Goal: Task Accomplishment & Management: Use online tool/utility

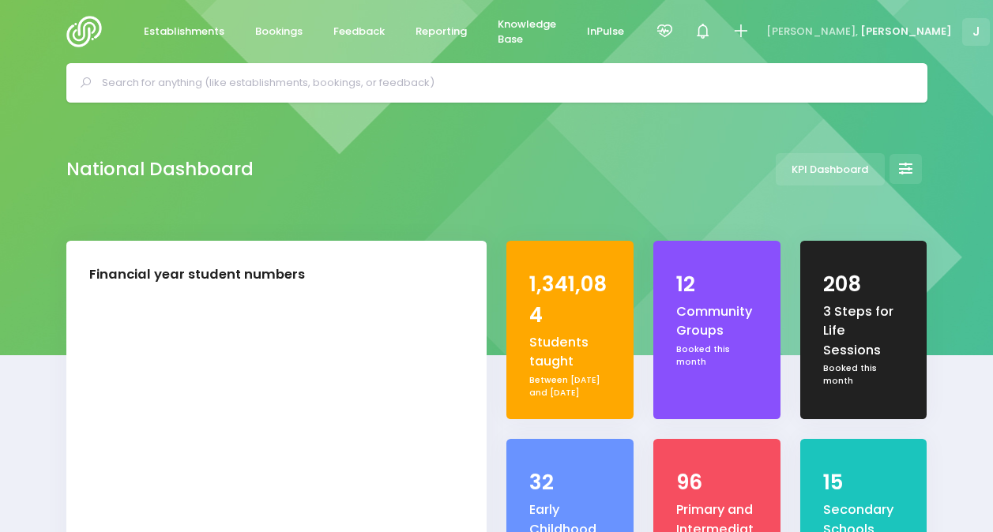
select select "5"
click at [432, 30] on span "Reporting" at bounding box center [440, 32] width 51 height 16
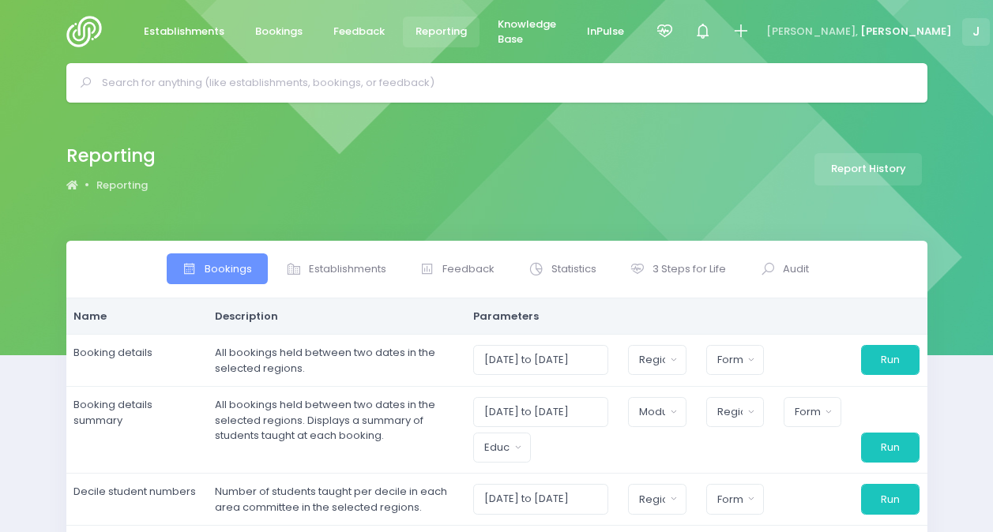
select select
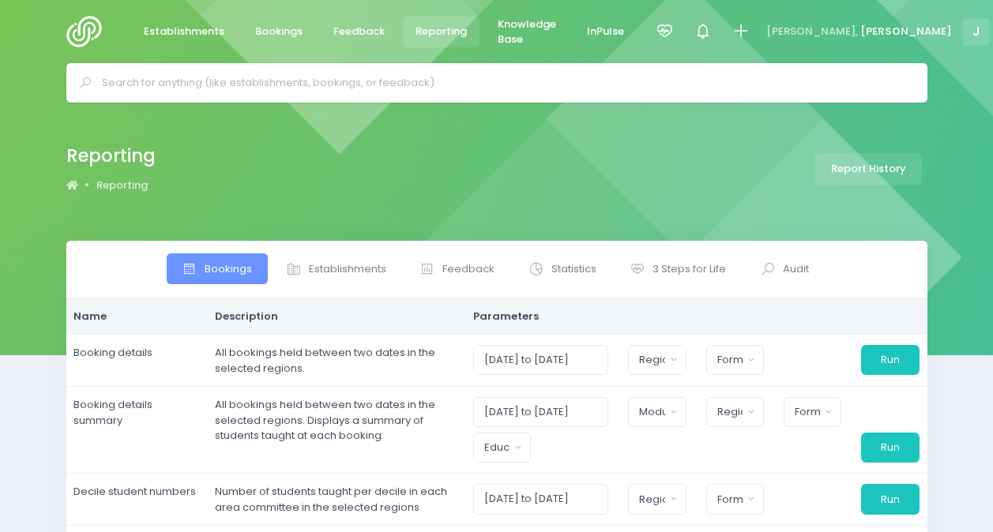
select select
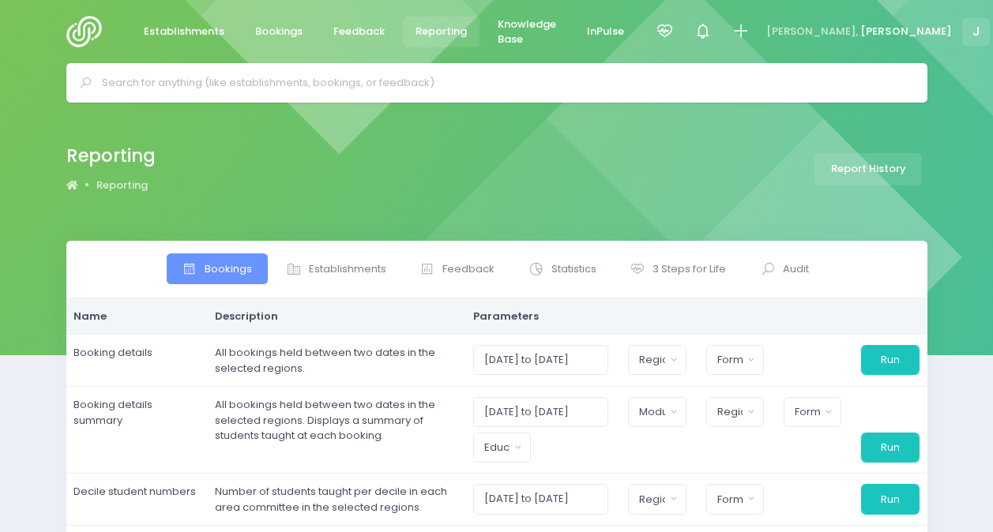
select select
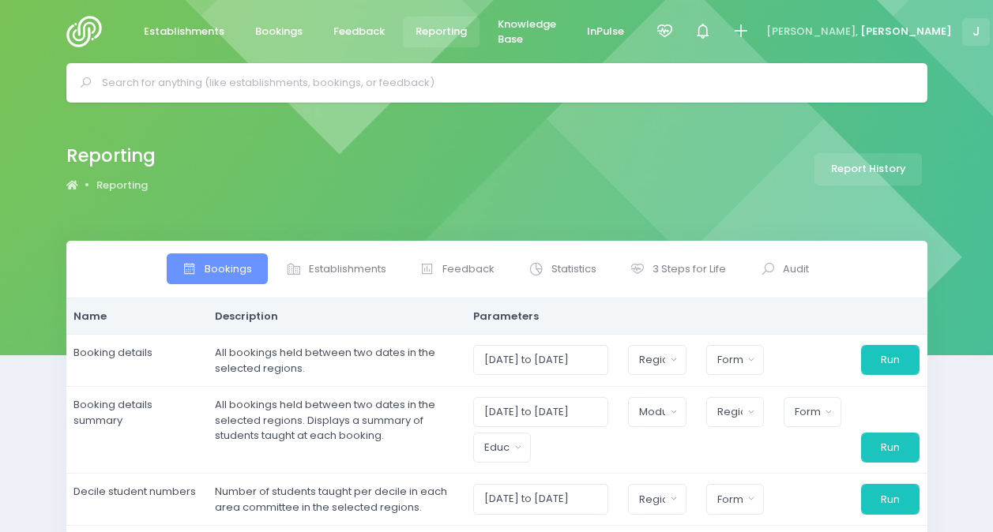
select select
click at [686, 267] on span "3 Steps for Life" at bounding box center [688, 269] width 73 height 16
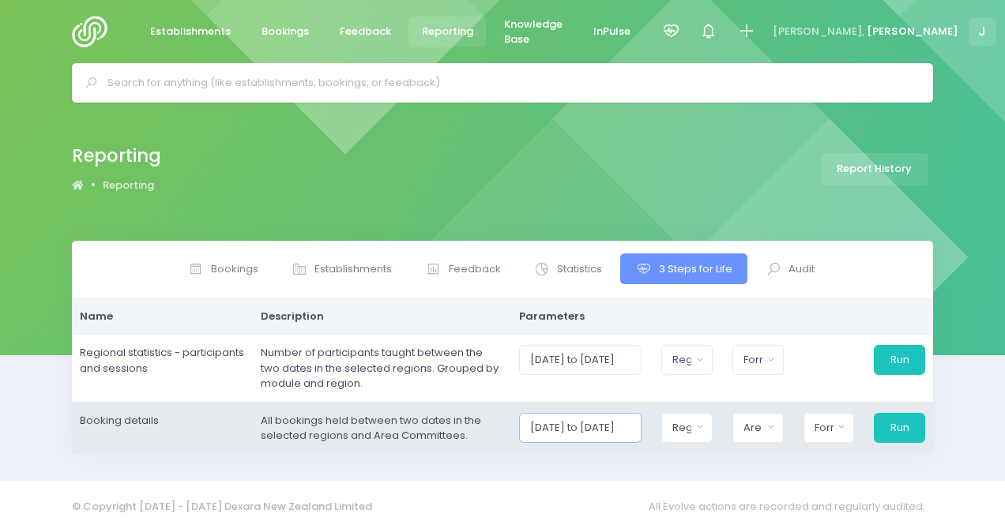
click at [542, 425] on input "[DATE] to [DATE]" at bounding box center [580, 428] width 122 height 30
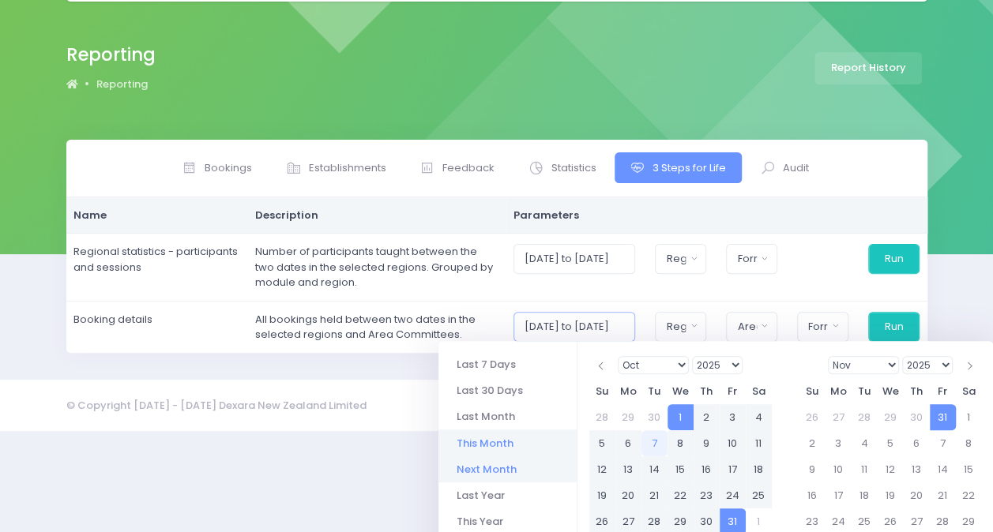
scroll to position [158, 0]
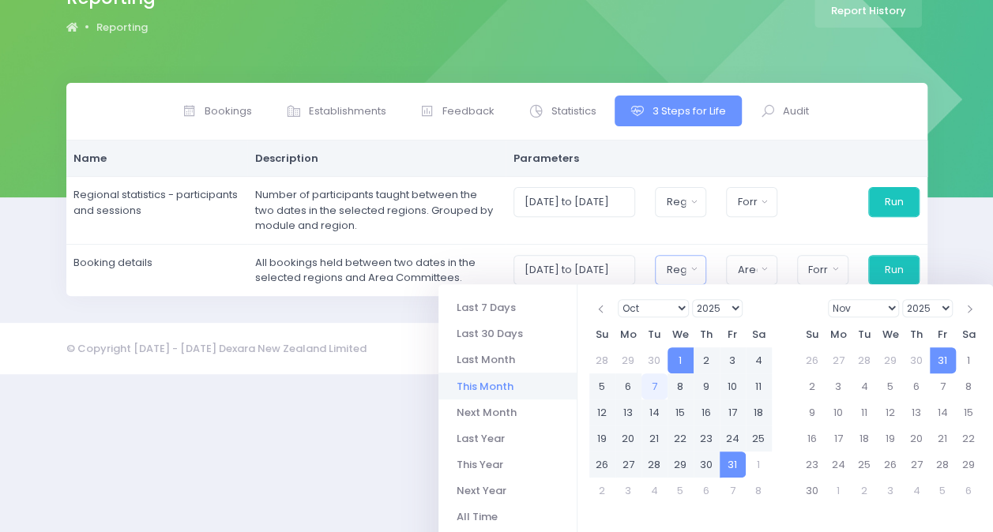
click at [694, 271] on div "Bookings Establishments Feedback" at bounding box center [496, 189] width 861 height 213
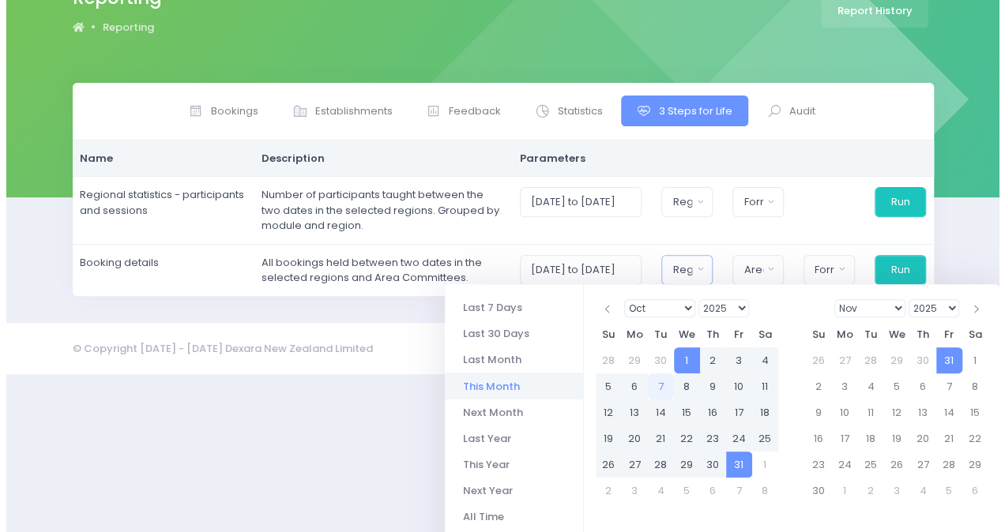
scroll to position [0, 0]
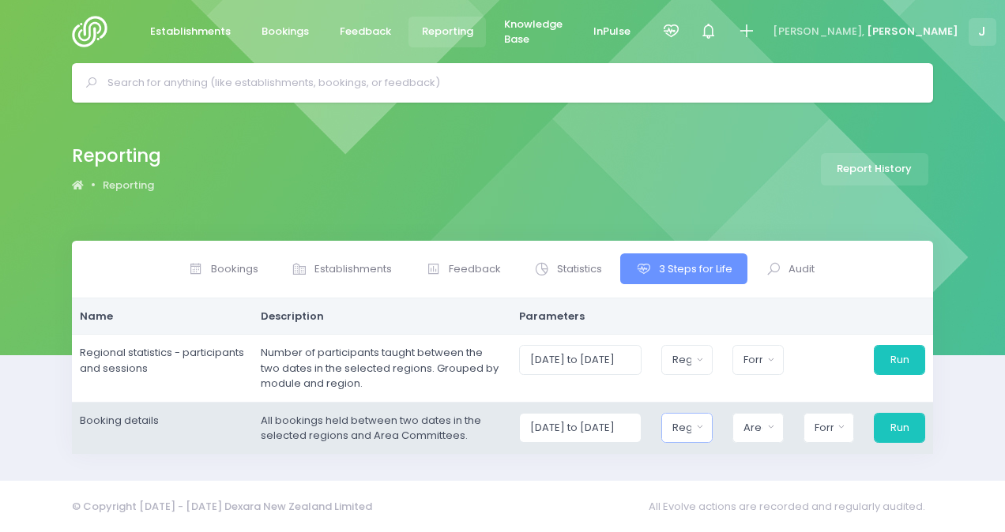
click at [691, 420] on div "Region" at bounding box center [681, 428] width 19 height 16
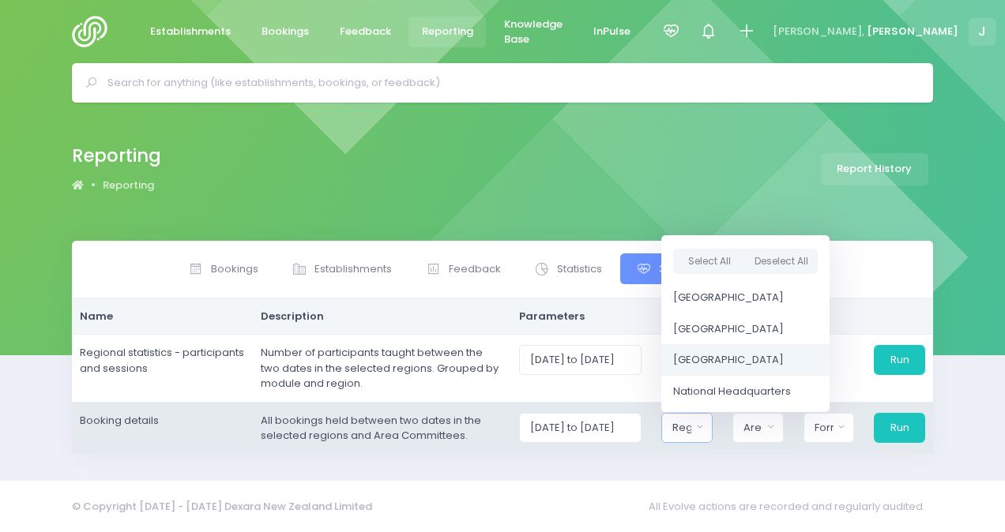
click at [719, 354] on span "[GEOGRAPHIC_DATA]" at bounding box center [728, 360] width 111 height 16
select select "[GEOGRAPHIC_DATA]"
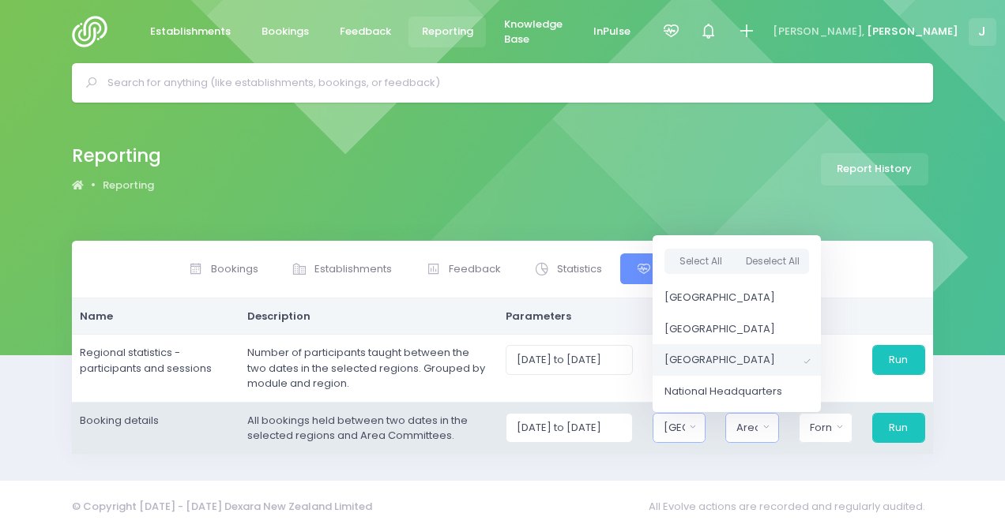
click at [765, 427] on button "Area Committee" at bounding box center [752, 428] width 54 height 30
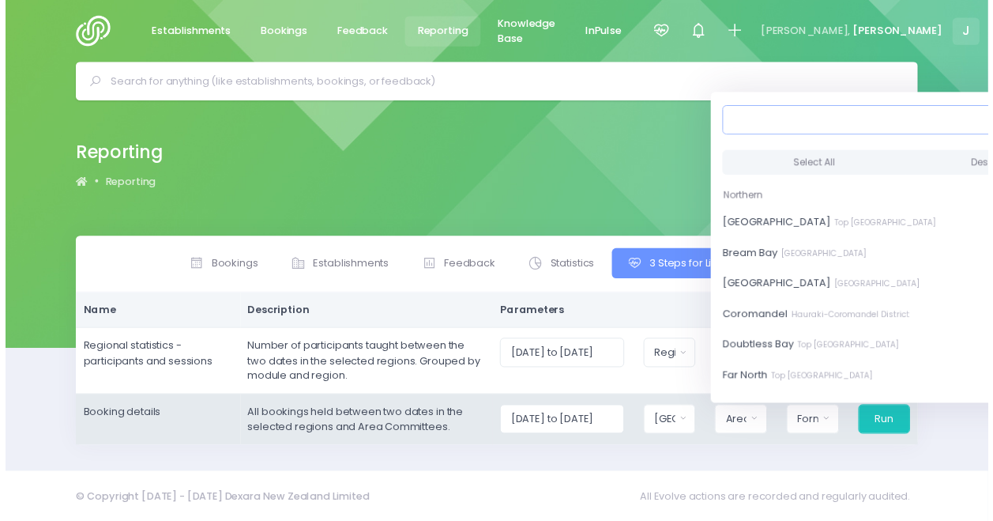
scroll to position [0, 16]
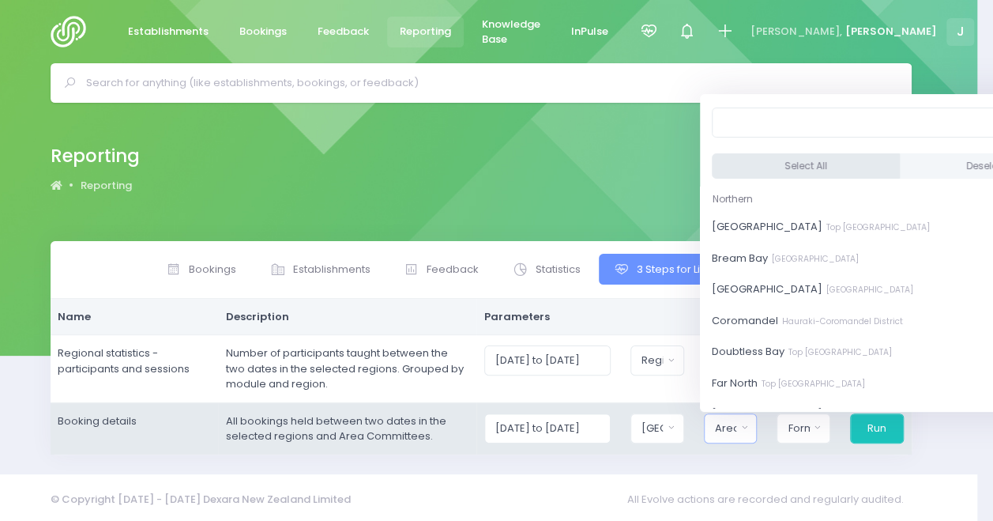
click at [801, 166] on button "Select All" at bounding box center [806, 165] width 188 height 26
select select "[GEOGRAPHIC_DATA]"
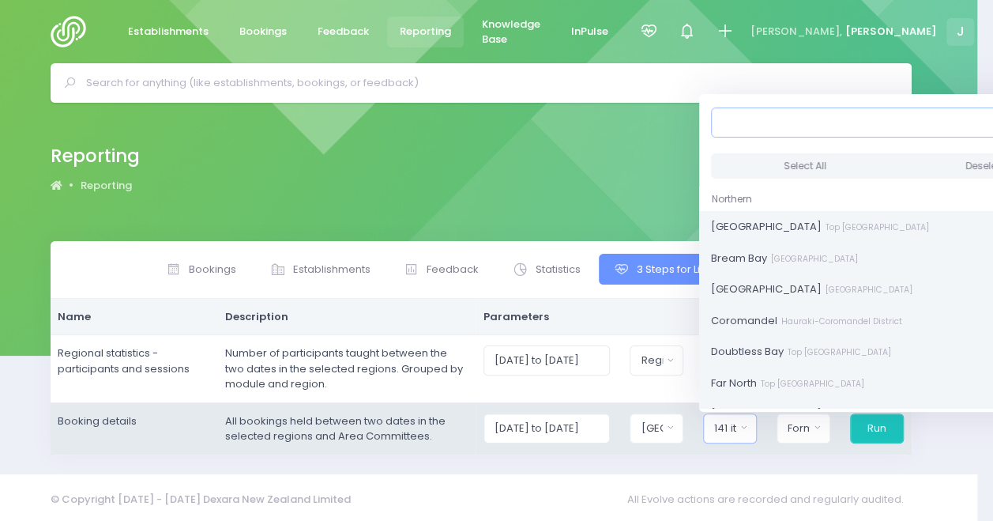
scroll to position [2, 0]
click at [807, 425] on div "Format" at bounding box center [798, 428] width 21 height 16
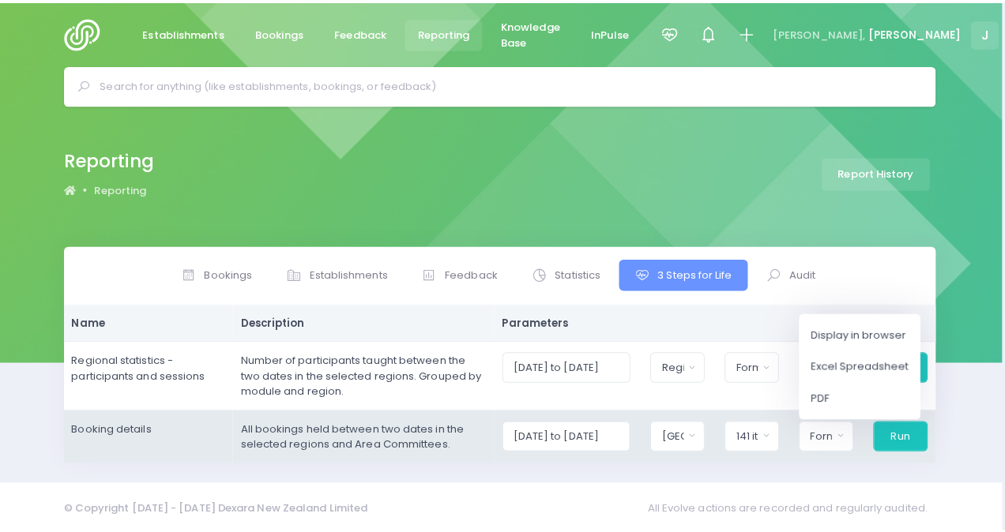
scroll to position [0, 0]
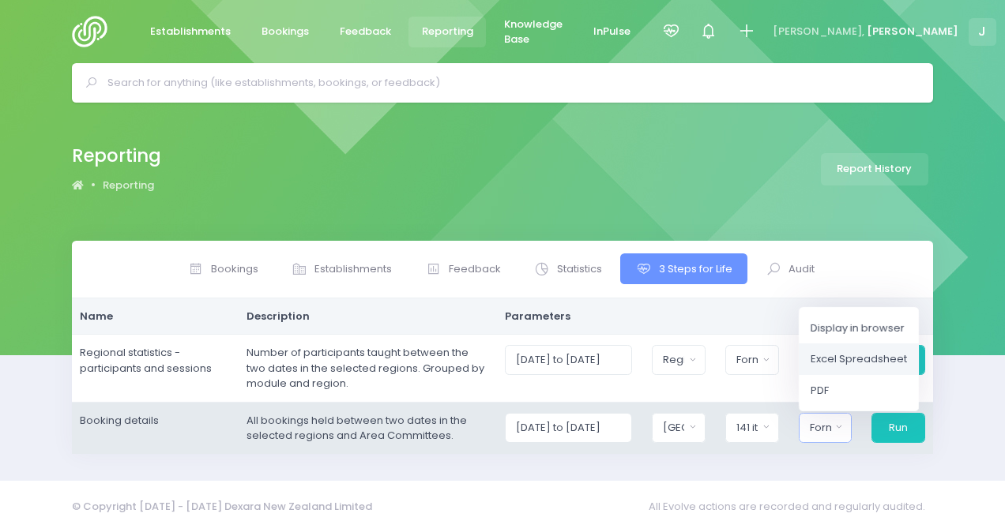
click at [841, 355] on span "Excel Spreadsheet" at bounding box center [858, 360] width 96 height 16
select select "excel"
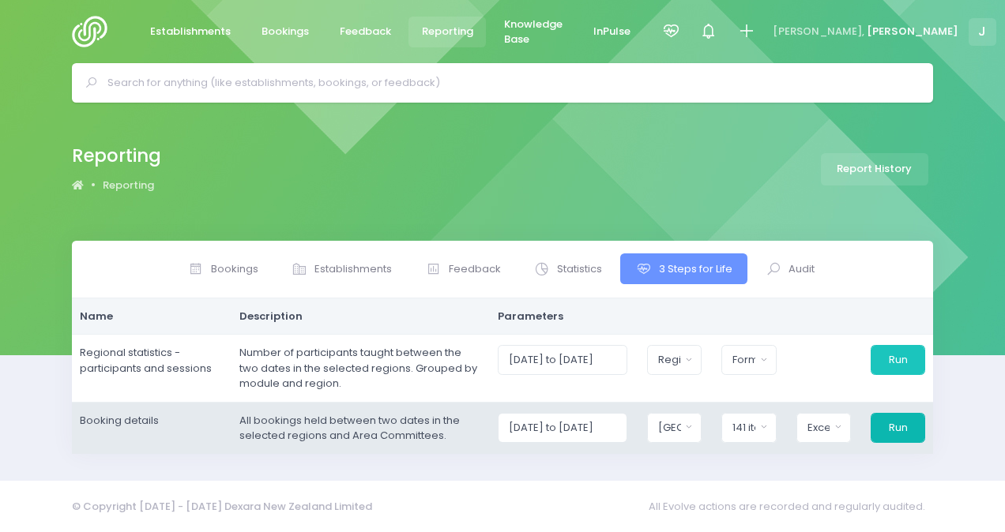
click at [904, 427] on button "Run" at bounding box center [897, 428] width 55 height 30
click at [910, 434] on button "Run" at bounding box center [897, 428] width 55 height 30
click at [681, 423] on div "[GEOGRAPHIC_DATA]" at bounding box center [669, 428] width 23 height 16
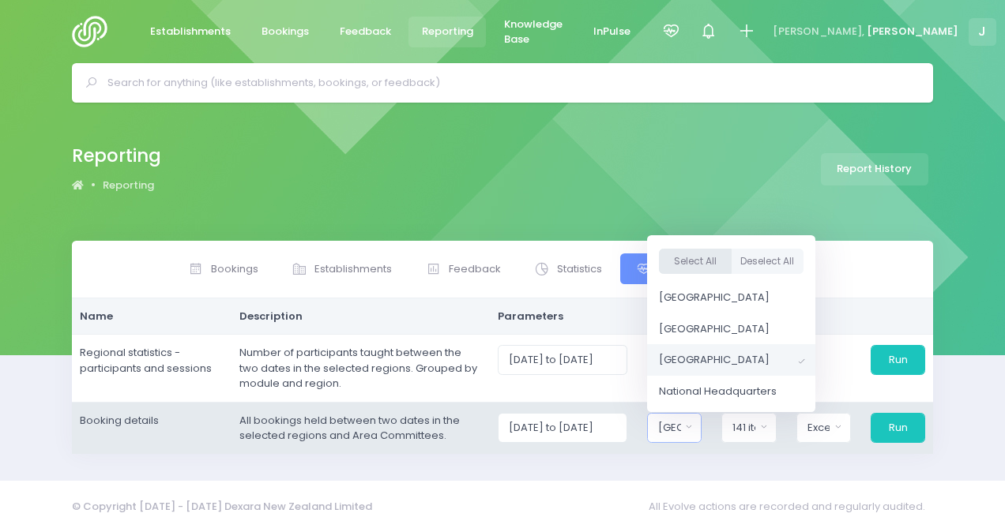
click at [699, 254] on button "Select All" at bounding box center [695, 261] width 73 height 26
select select "Northern"
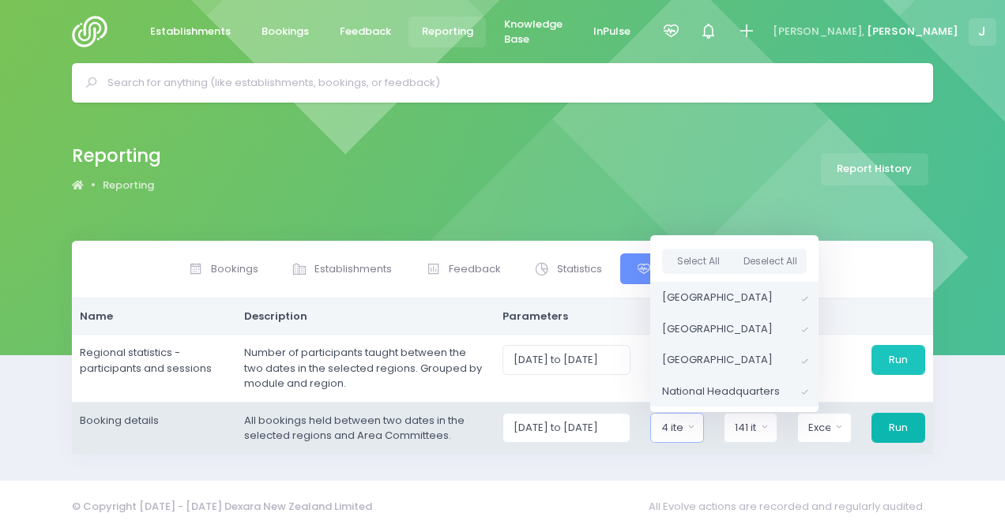
click at [894, 430] on button "Run" at bounding box center [898, 428] width 54 height 30
